Goal: Check status: Check status

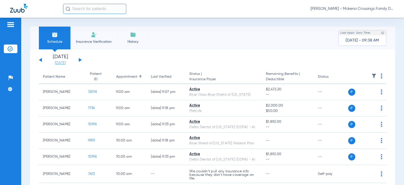
click at [53, 62] on link "[DATE]" at bounding box center [60, 62] width 30 height 5
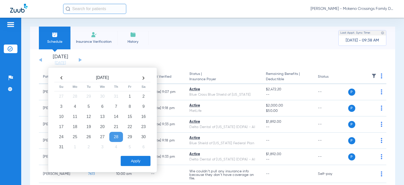
click at [141, 78] on th at bounding box center [144, 78] width 14 height 8
click at [73, 106] on td "8" at bounding box center [75, 106] width 14 height 10
click at [142, 163] on button "Apply" at bounding box center [136, 160] width 30 height 10
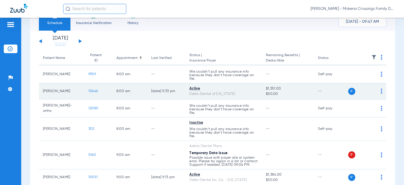
scroll to position [18, 0]
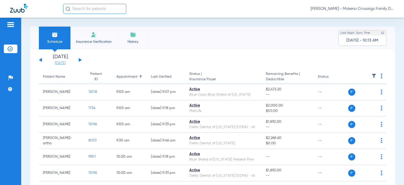
click at [58, 64] on link "[DATE]" at bounding box center [60, 62] width 30 height 5
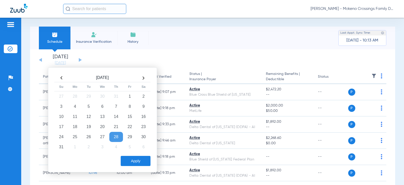
click at [183, 63] on app-single-date-navigator "[DATE] [DATE] [DATE] [DATE] [DATE] [DATE] [DATE] [DATE] [DATE] [DATE] [DATE] [D…" at bounding box center [212, 59] width 347 height 11
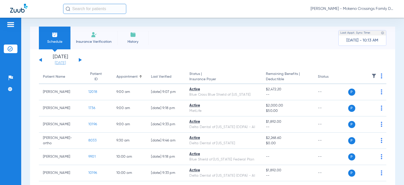
click at [63, 64] on link "[DATE]" at bounding box center [60, 62] width 30 height 5
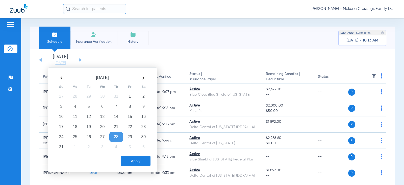
click at [143, 77] on th at bounding box center [144, 78] width 14 height 8
click at [72, 108] on td "8" at bounding box center [75, 106] width 14 height 10
click at [133, 162] on button "Apply" at bounding box center [136, 160] width 30 height 10
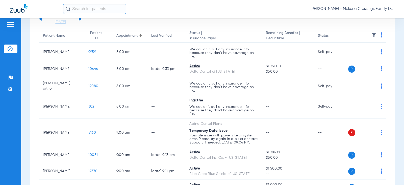
scroll to position [50, 0]
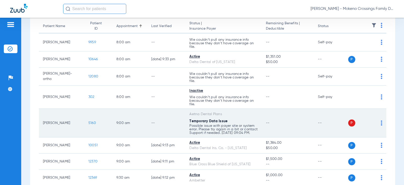
click at [88, 122] on span "5160" at bounding box center [92, 123] width 8 height 4
